Goal: Information Seeking & Learning: Find specific fact

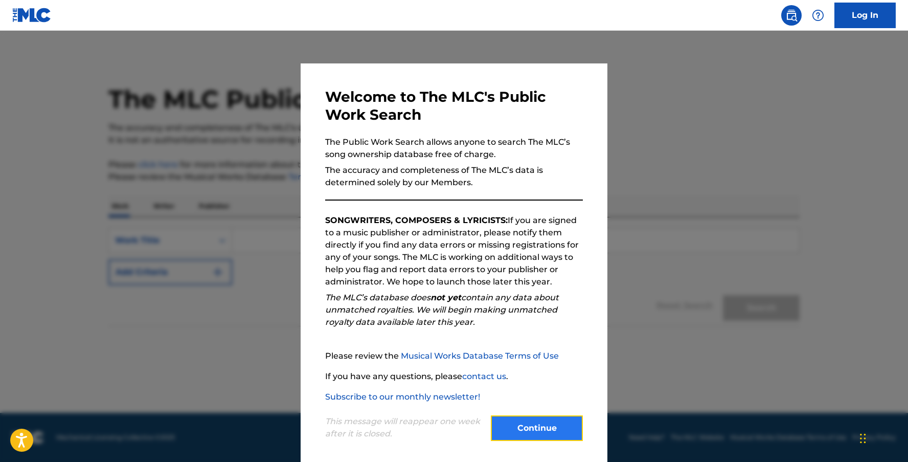
click at [539, 428] on button "Continue" at bounding box center [537, 428] width 92 height 26
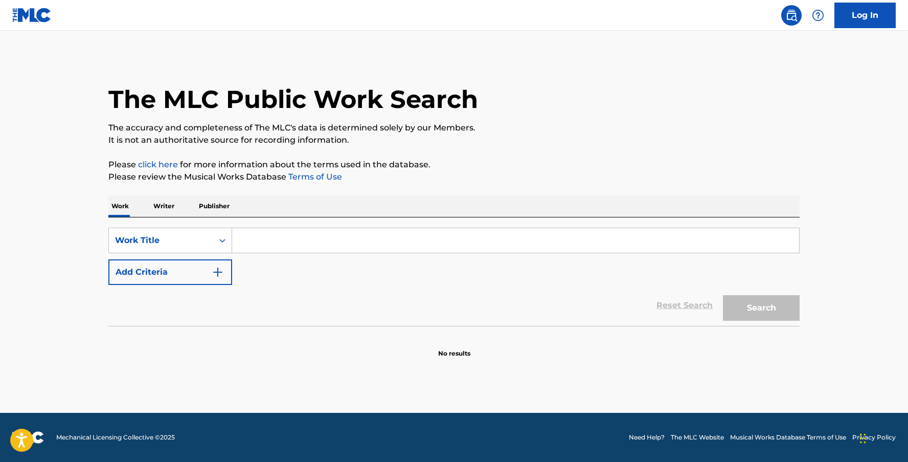
click at [389, 240] on input "Search Form" at bounding box center [515, 240] width 567 height 25
paste input "FRUTA PROHIBIDA"
type input "FRUTA PROHIBIDA"
click at [762, 305] on button "Search" at bounding box center [761, 308] width 77 height 26
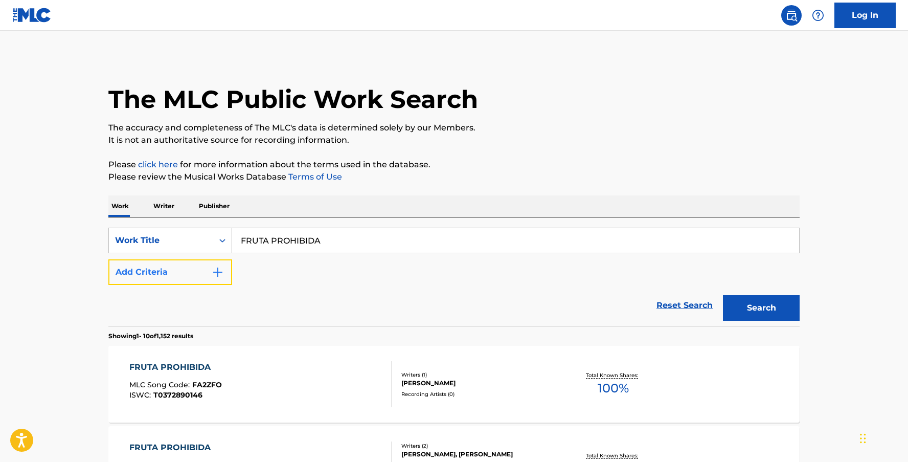
click at [210, 271] on button "Add Criteria" at bounding box center [170, 272] width 124 height 26
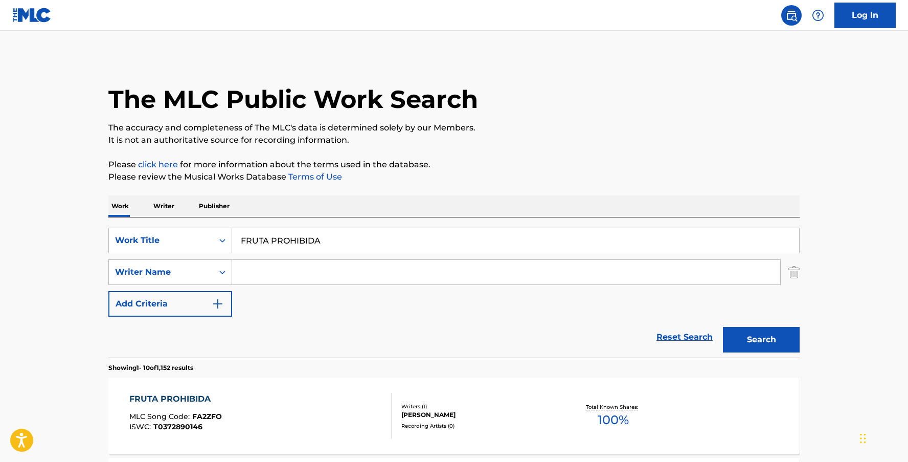
click at [300, 278] on input "Search Form" at bounding box center [506, 272] width 548 height 25
click at [723, 327] on button "Search" at bounding box center [761, 340] width 77 height 26
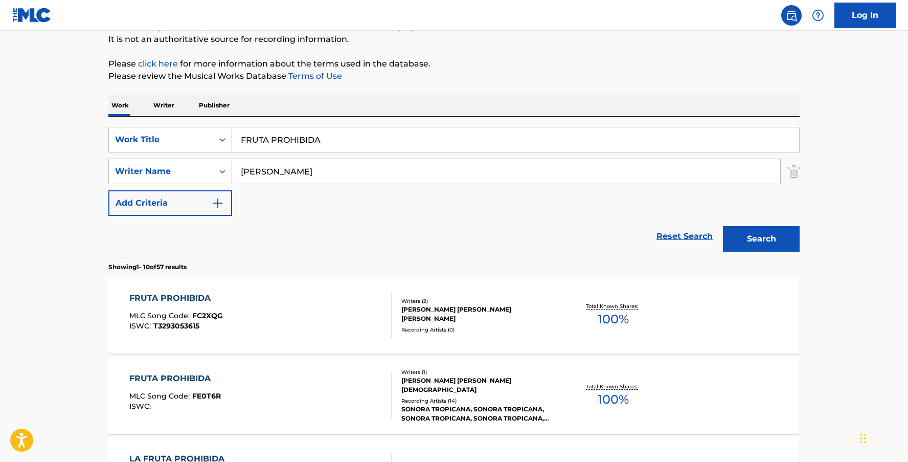
scroll to position [82, 0]
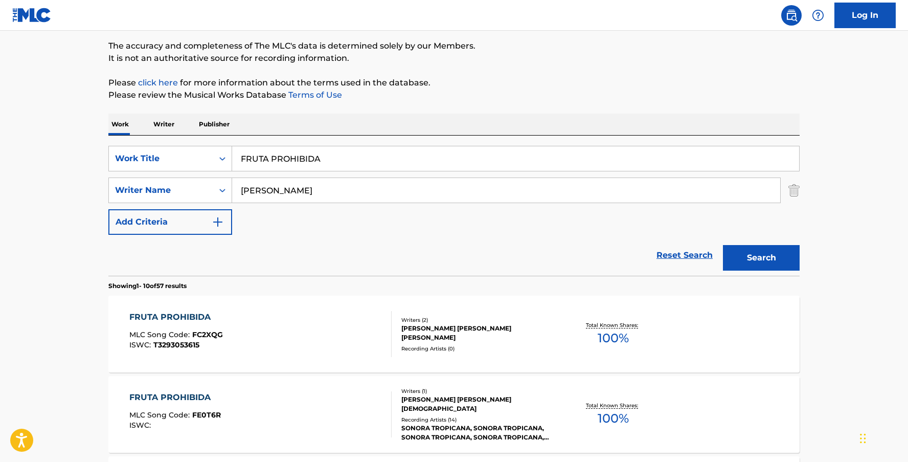
click at [236, 190] on input "[PERSON_NAME]" at bounding box center [506, 190] width 548 height 25
type input "[PERSON_NAME]"
click at [723, 245] on button "Search" at bounding box center [761, 258] width 77 height 26
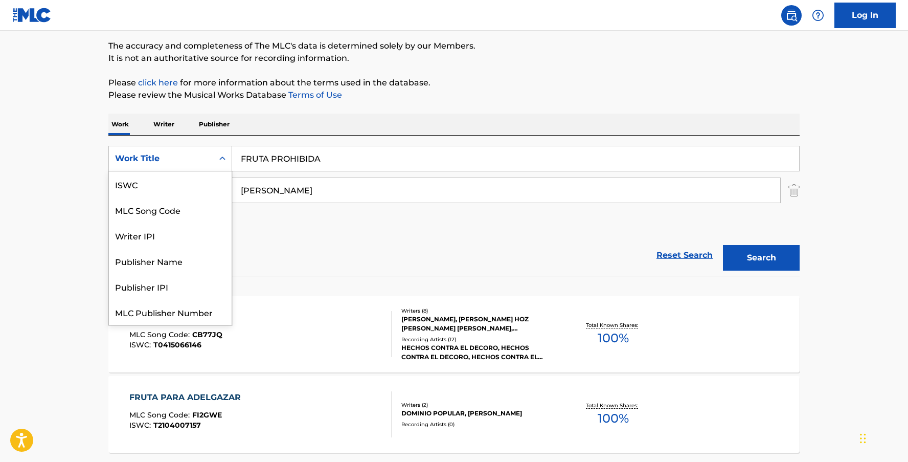
click at [202, 157] on div "Work Title" at bounding box center [161, 158] width 92 height 12
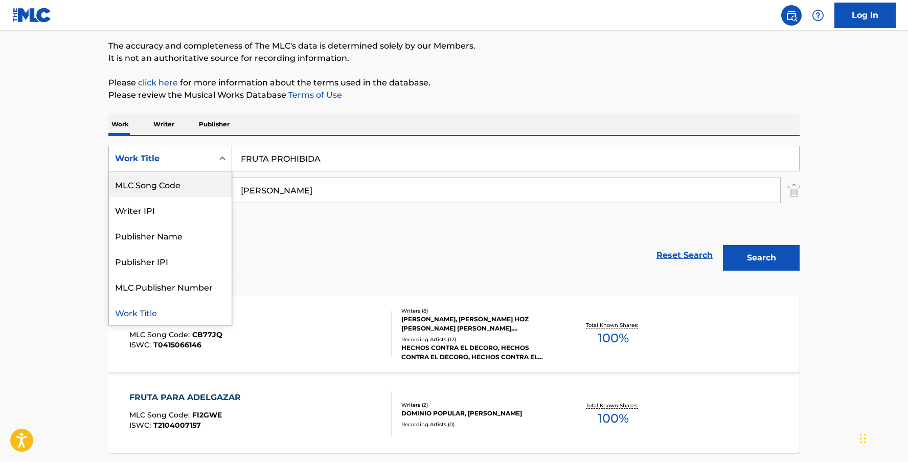
click at [171, 192] on div "MLC Song Code" at bounding box center [170, 184] width 123 height 26
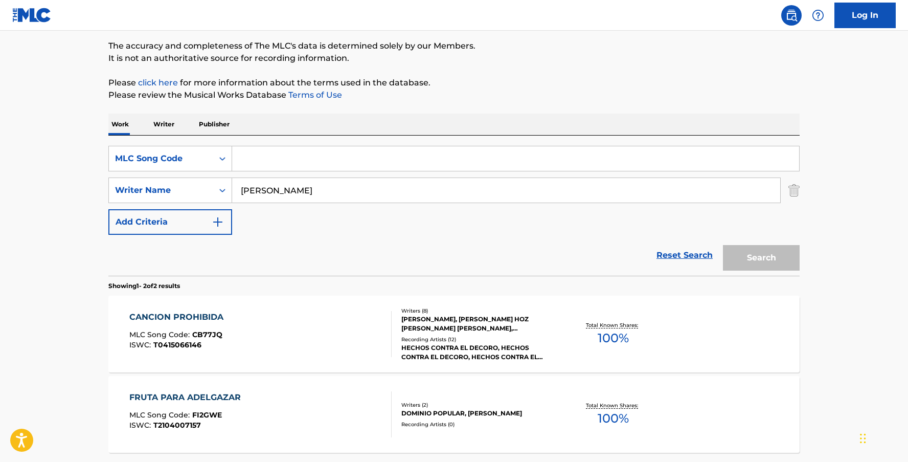
click at [337, 161] on input "Search Form" at bounding box center [515, 158] width 567 height 25
paste input "EA9BTX"
type input "EA9BTX"
click at [794, 190] on img "Search Form" at bounding box center [793, 190] width 11 height 26
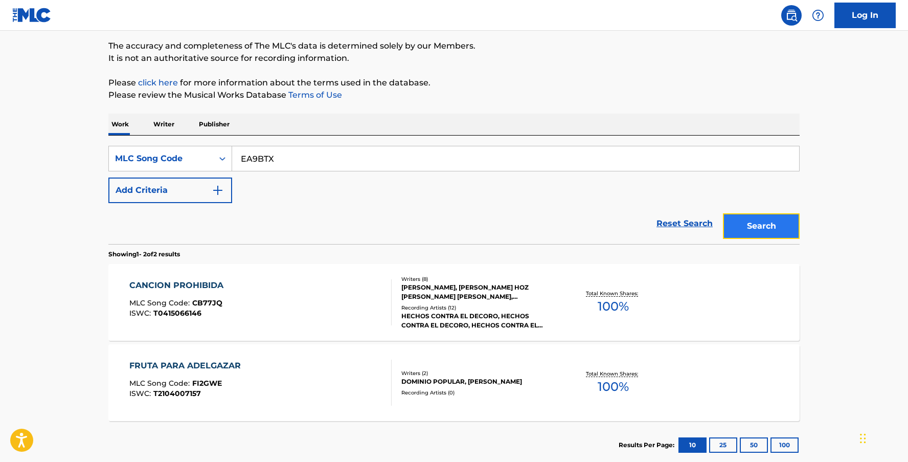
click at [762, 237] on button "Search" at bounding box center [761, 226] width 77 height 26
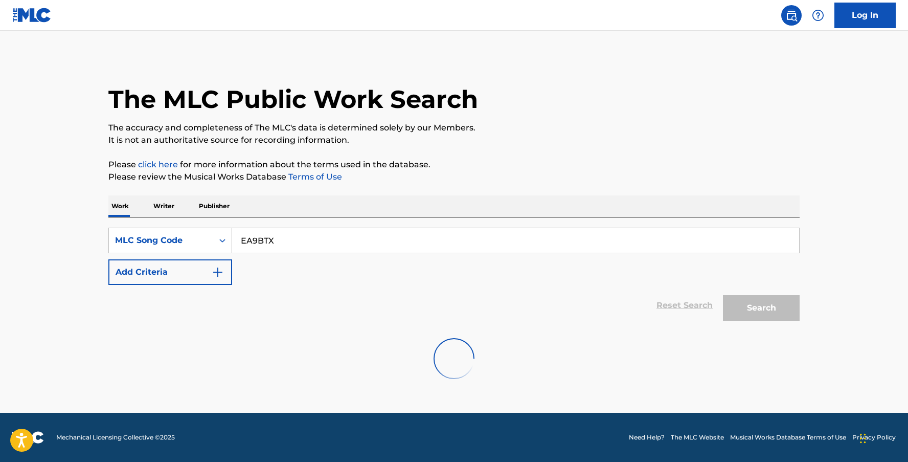
scroll to position [0, 0]
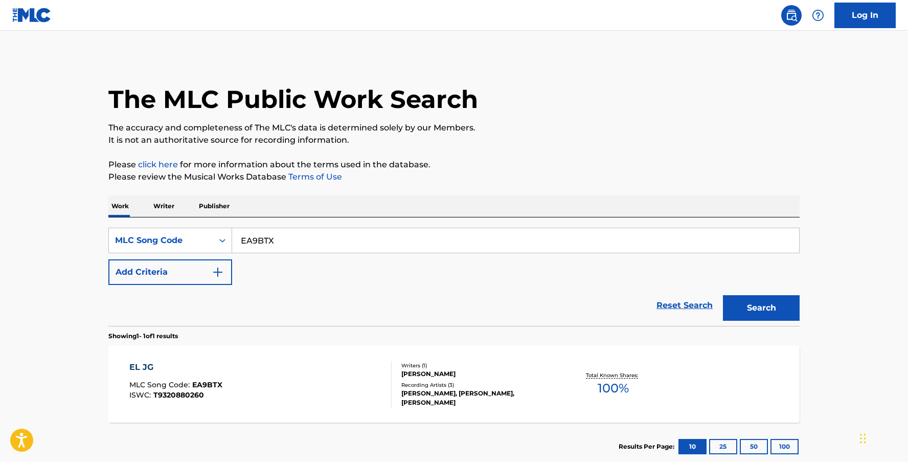
click at [342, 367] on div "EL JG MLC Song Code : EA9BTX ISWC : T9320880260" at bounding box center [260, 384] width 263 height 46
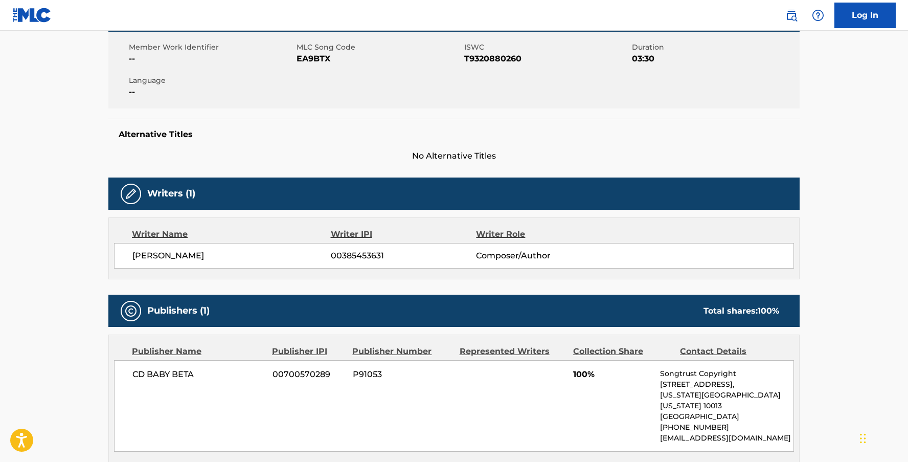
scroll to position [177, 0]
